Goal: Check status: Check status

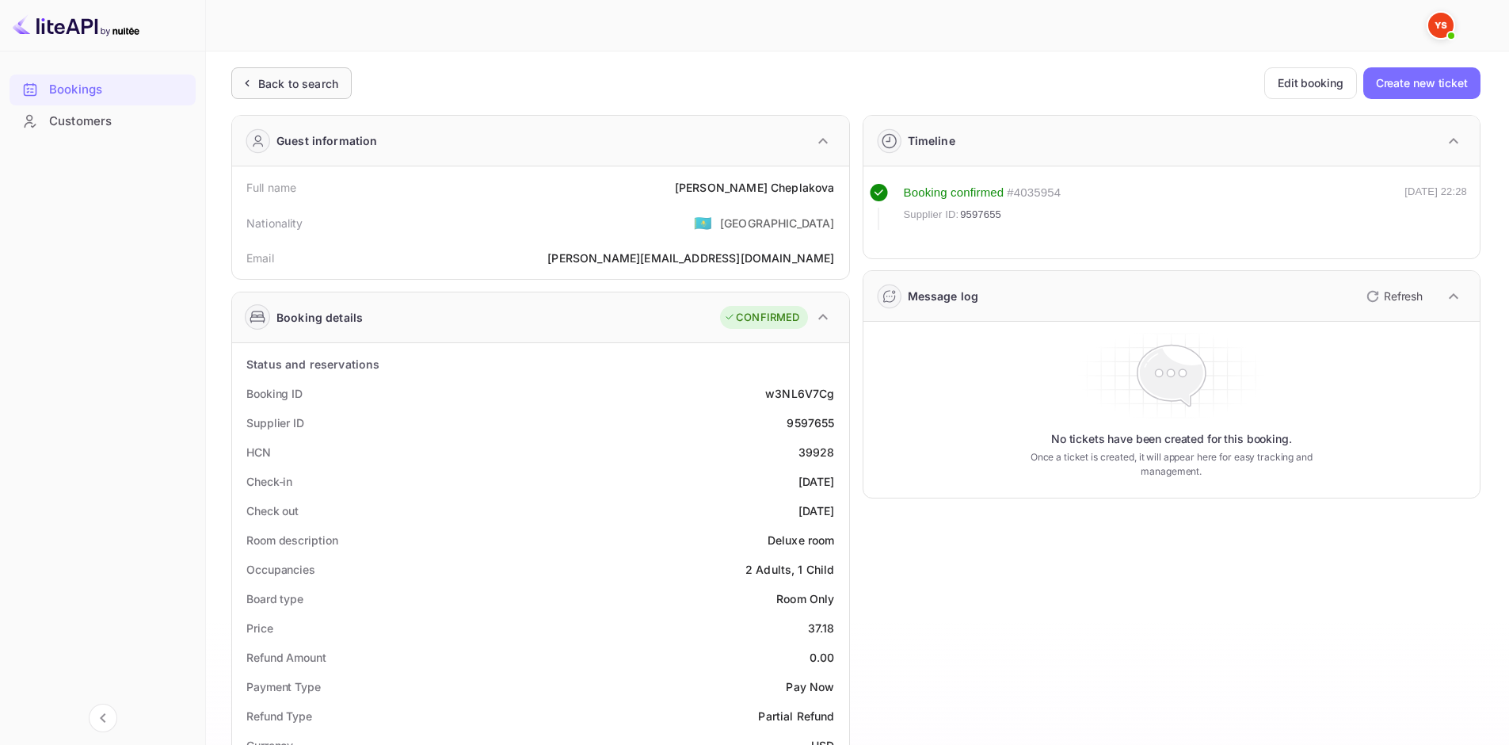
click at [327, 78] on div "Back to search" at bounding box center [298, 83] width 80 height 17
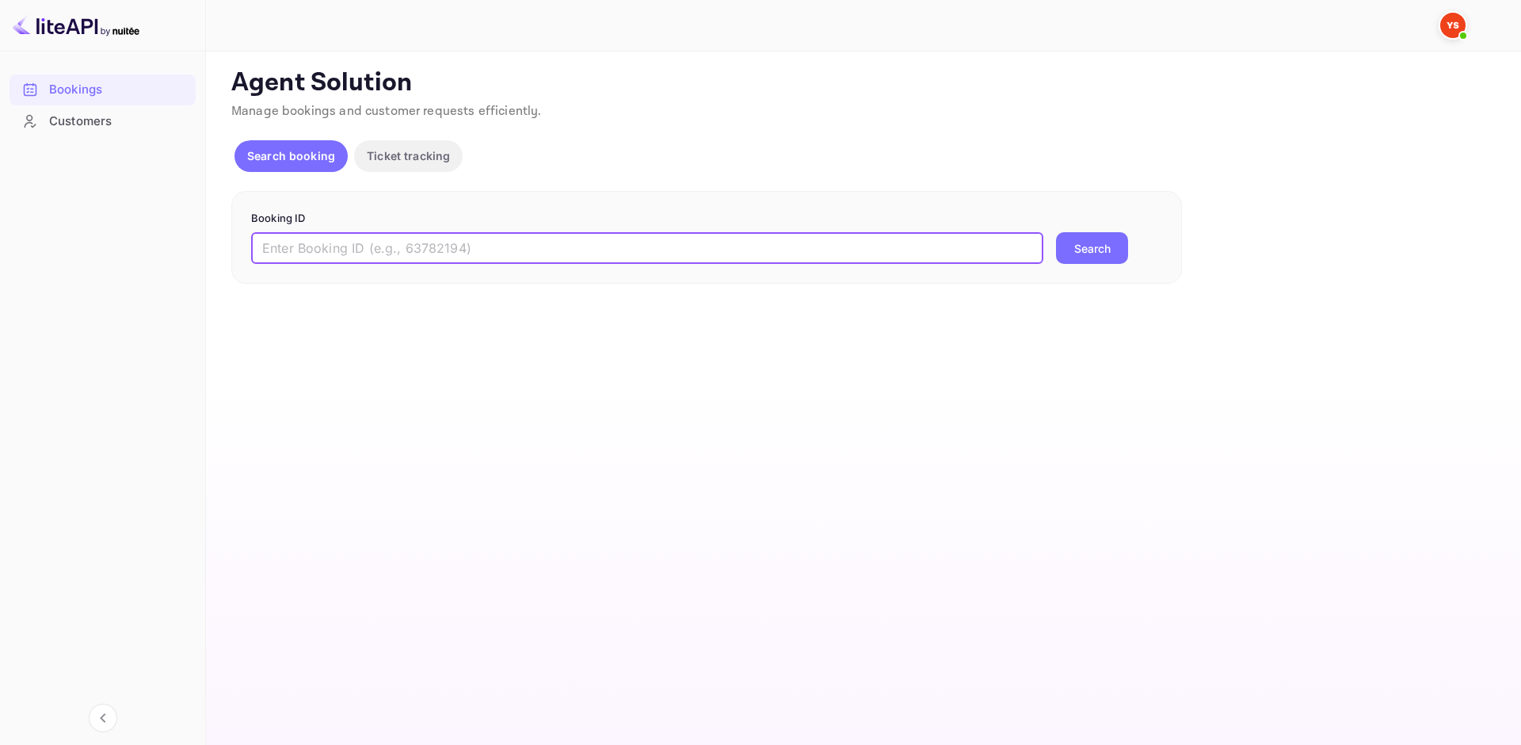
click at [446, 261] on input "text" at bounding box center [647, 248] width 792 height 32
paste input "8757749"
type input "8757749"
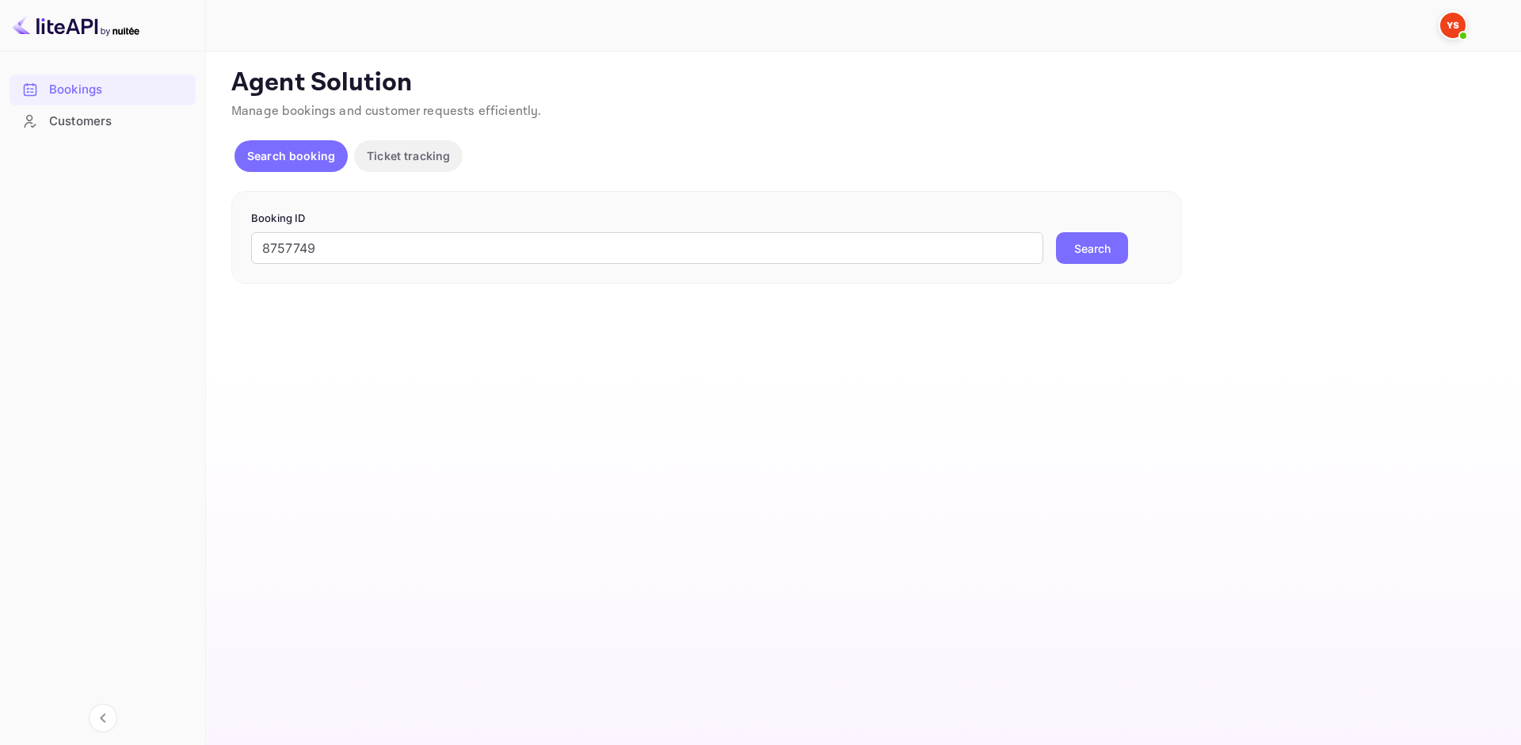
click at [1070, 235] on button "Search" at bounding box center [1092, 248] width 72 height 32
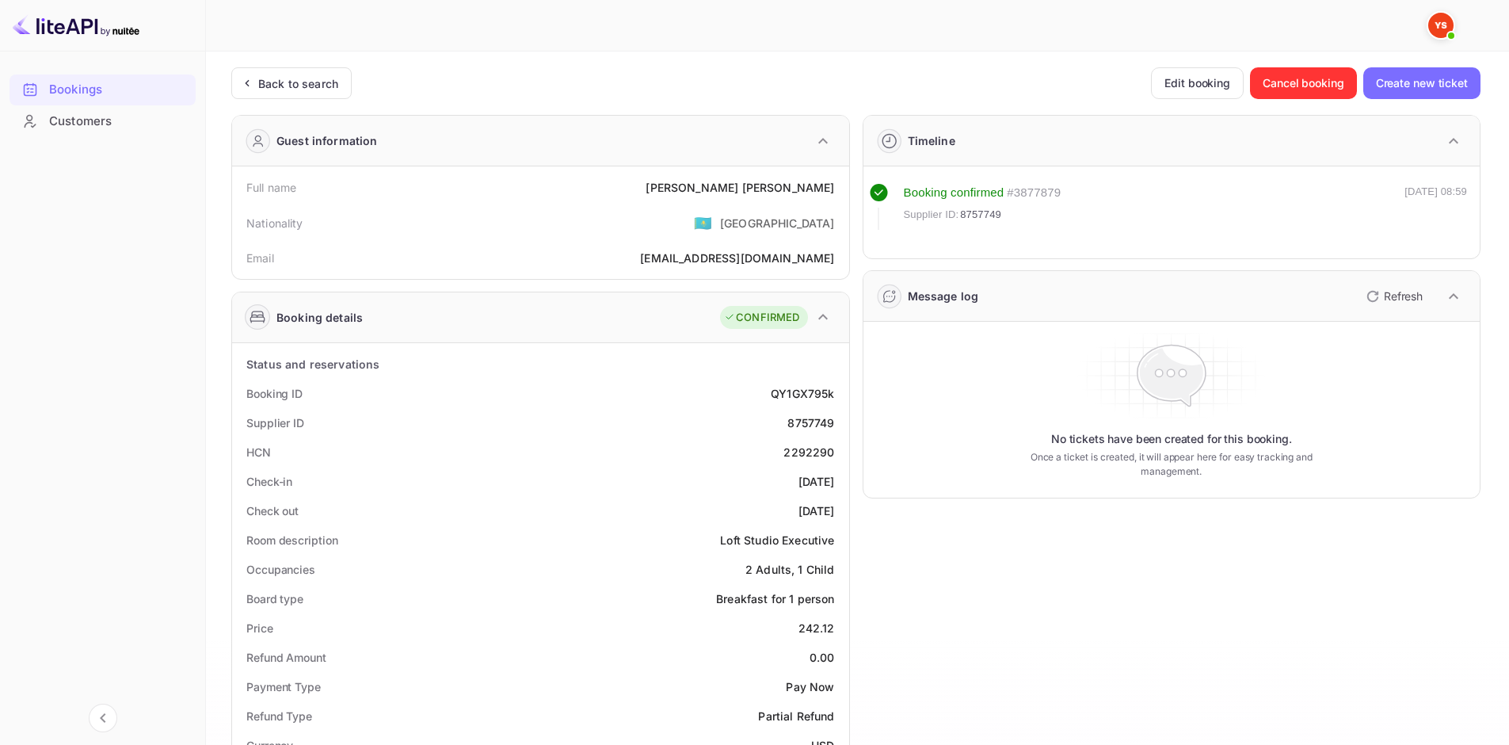
click at [775, 189] on div "[PERSON_NAME]" at bounding box center [740, 187] width 189 height 17
click at [776, 189] on div "[PERSON_NAME]" at bounding box center [740, 187] width 189 height 17
copy div "[PERSON_NAME]"
click at [809, 641] on div "Price 242.12" at bounding box center [541, 627] width 605 height 29
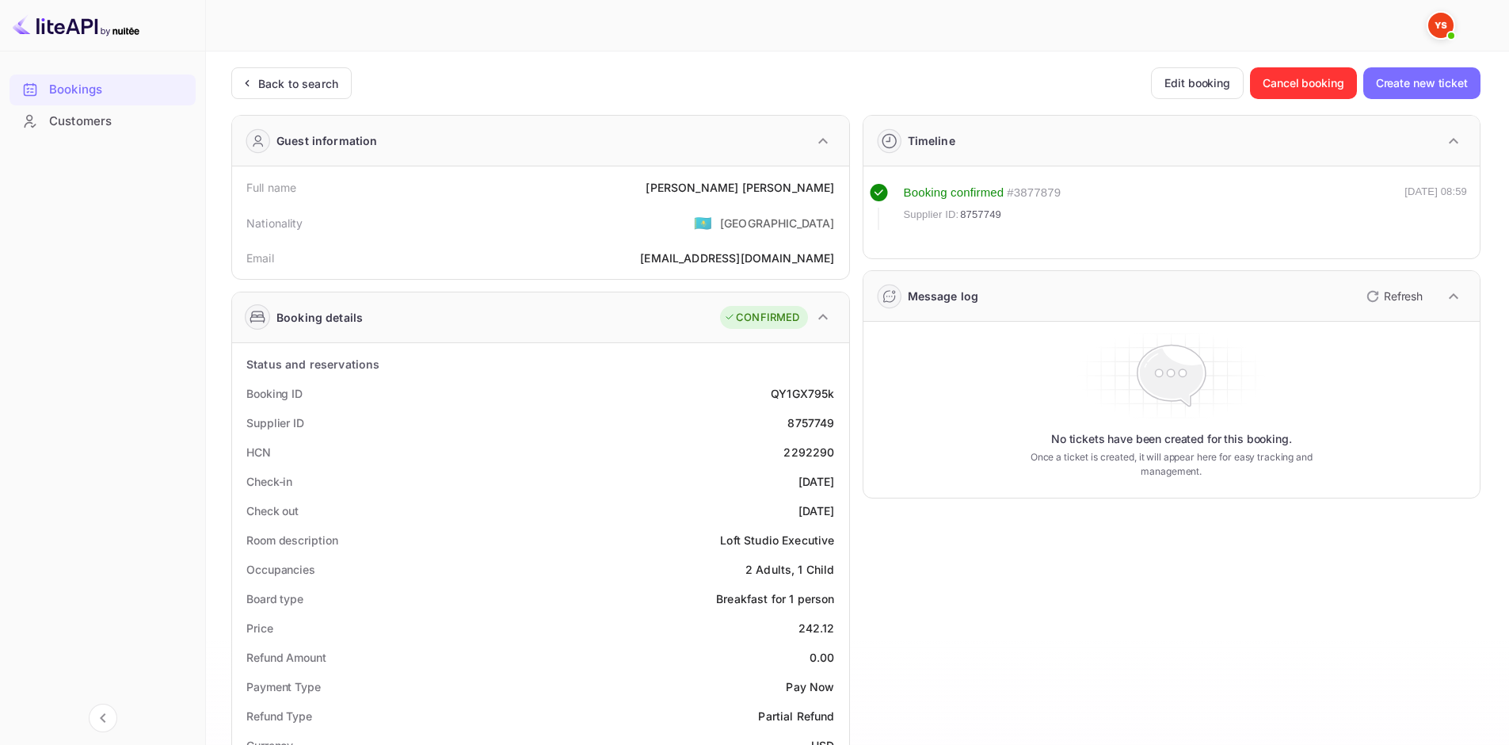
click at [815, 631] on div "242.12" at bounding box center [817, 628] width 36 height 17
copy div "242.12"
